Goal: Check status: Check status

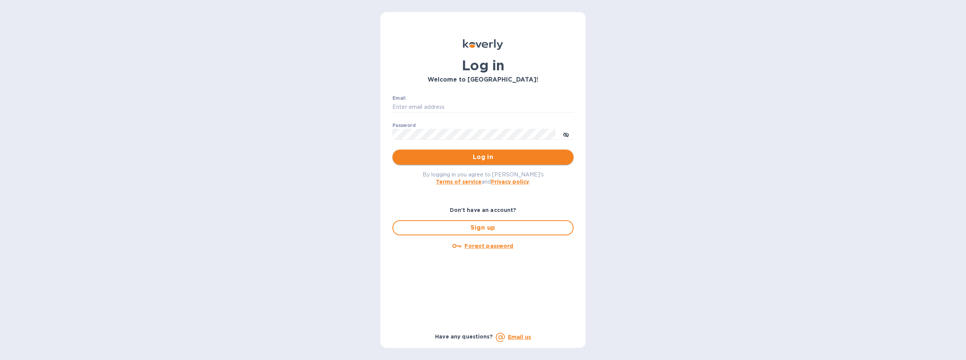
type input "[EMAIL_ADDRESS][DOMAIN_NAME]"
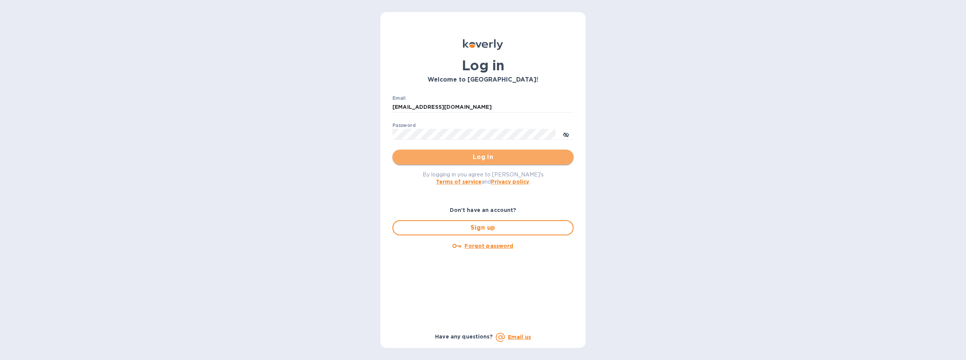
click at [490, 159] on span "Log in" at bounding box center [482, 156] width 169 height 9
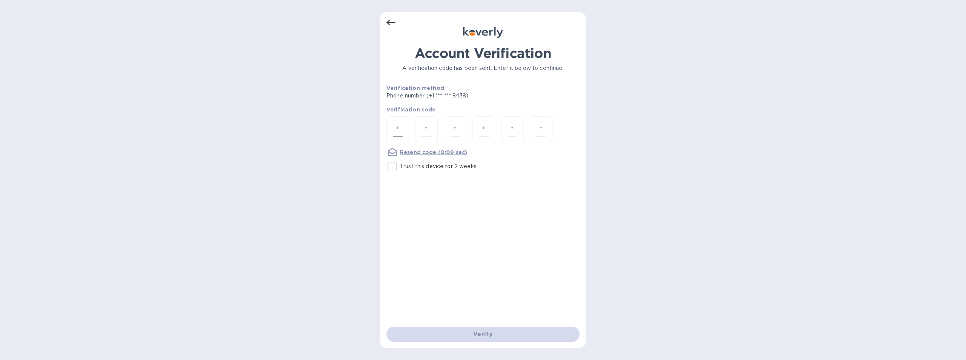
click at [402, 131] on input "number" at bounding box center [398, 130] width 10 height 14
type input "5"
type input "7"
type input "0"
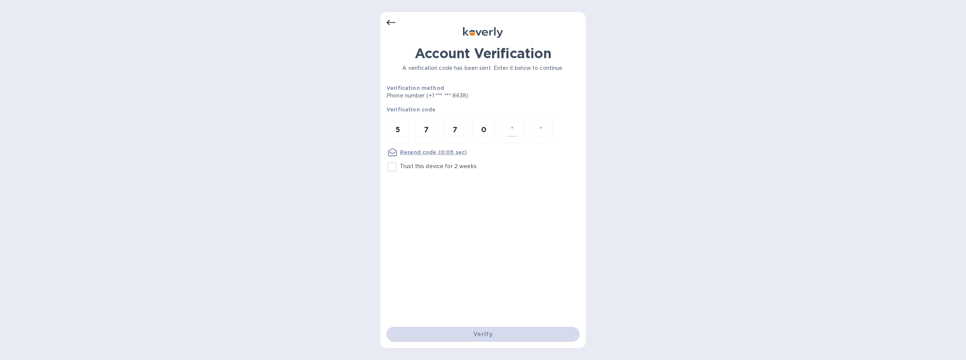
type input "1"
type input "5"
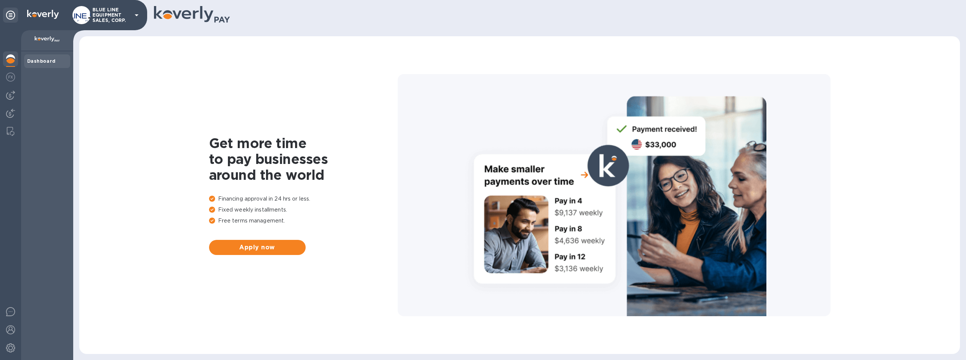
click at [106, 11] on p "BLUE LINE EQUIPMENT SALES, CORP." at bounding box center [111, 15] width 38 height 16
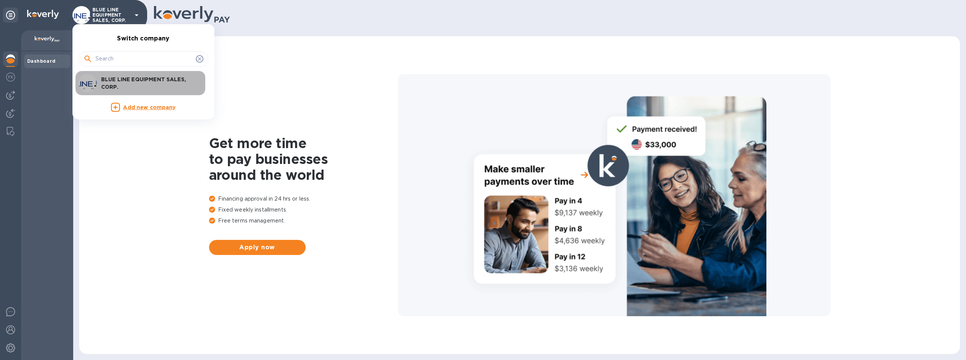
click at [145, 81] on p "BLUE LINE EQUIPMENT SALES, CORP." at bounding box center [148, 82] width 95 height 15
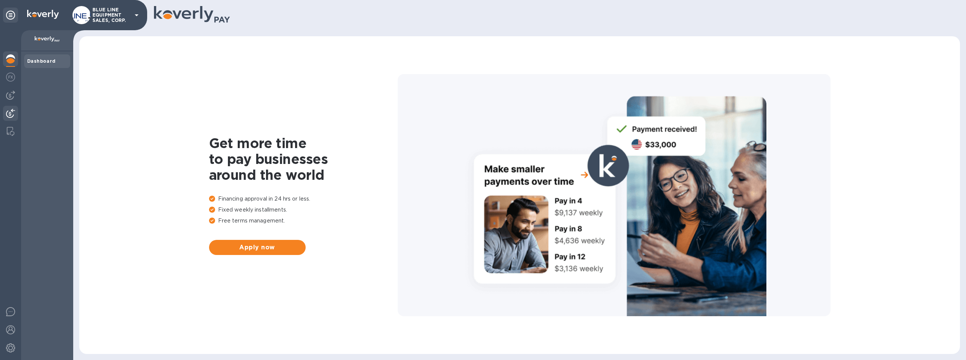
click at [10, 110] on img at bounding box center [10, 113] width 9 height 9
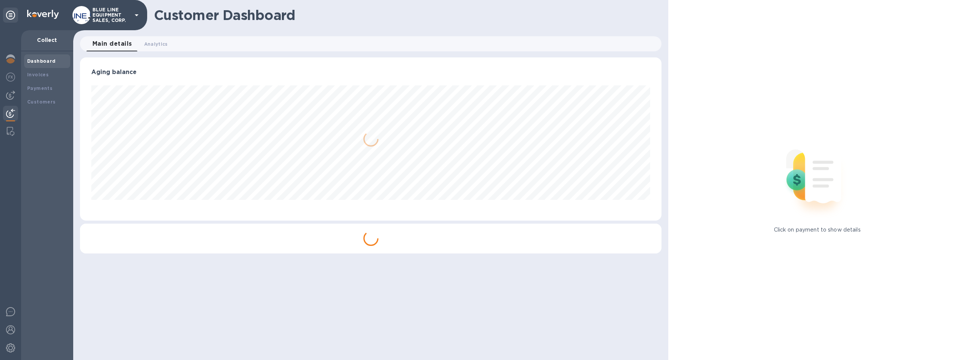
scroll to position [163, 582]
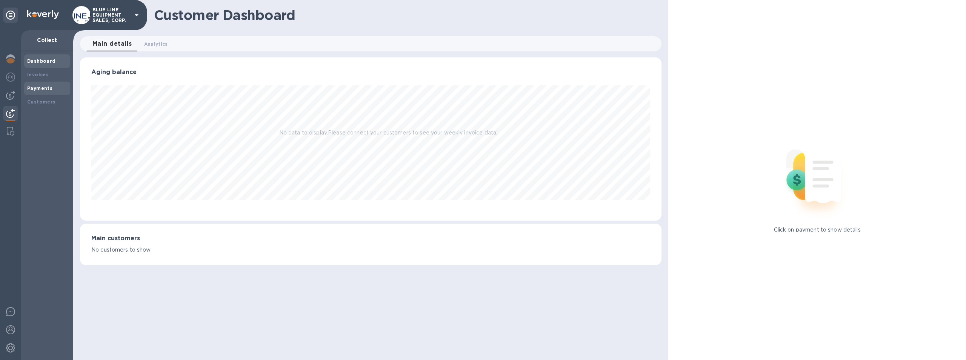
click at [40, 86] on b "Payments" at bounding box center [39, 88] width 25 height 6
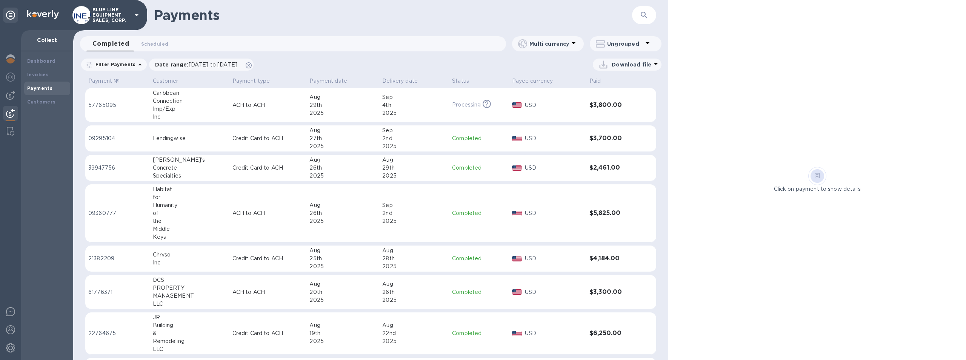
click at [554, 105] on p "USD" at bounding box center [554, 105] width 58 height 8
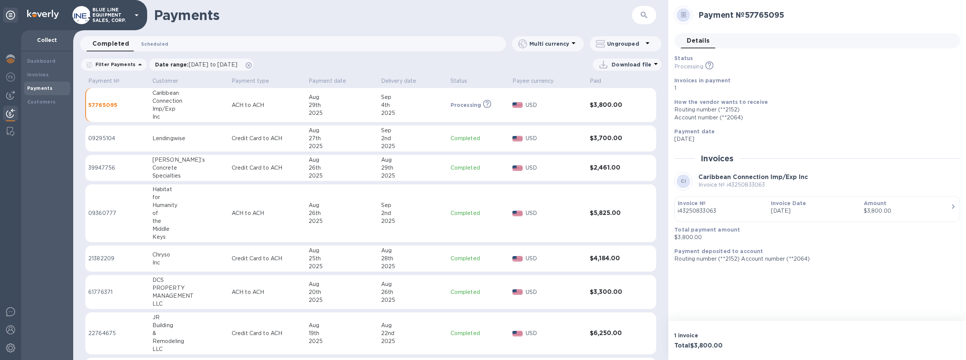
click at [154, 43] on span "Scheduled 0" at bounding box center [154, 44] width 27 height 8
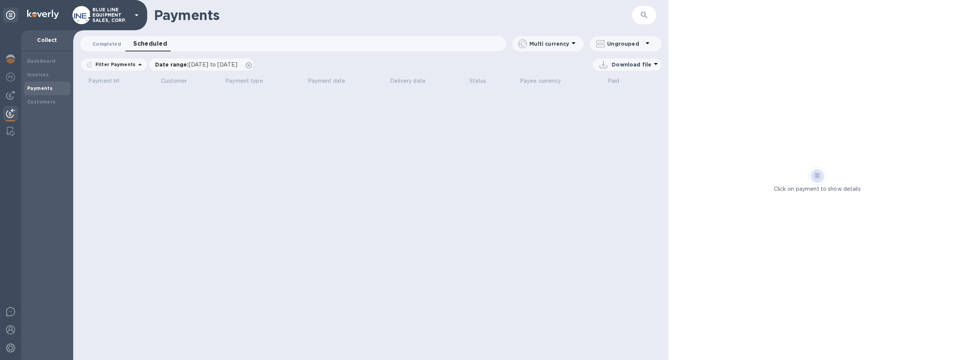
click at [104, 43] on span "Completed 0" at bounding box center [106, 44] width 29 height 8
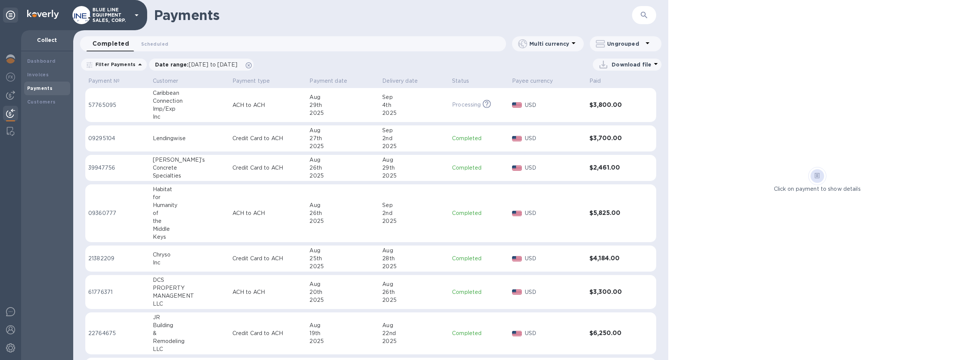
click at [313, 43] on div "Completed 0 Scheduled 0" at bounding box center [296, 43] width 420 height 15
